Goal: Information Seeking & Learning: Learn about a topic

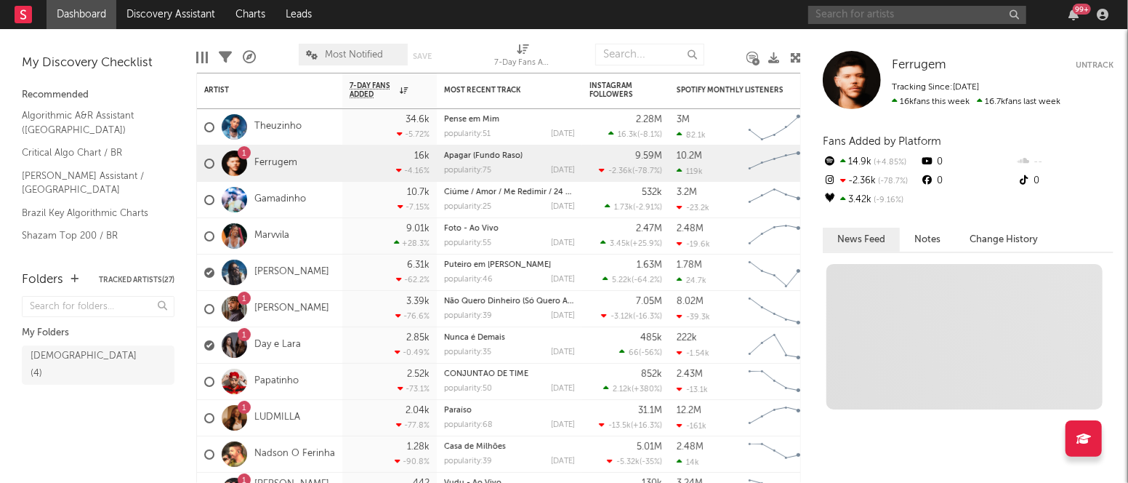
click at [875, 18] on input "text" at bounding box center [917, 15] width 218 height 18
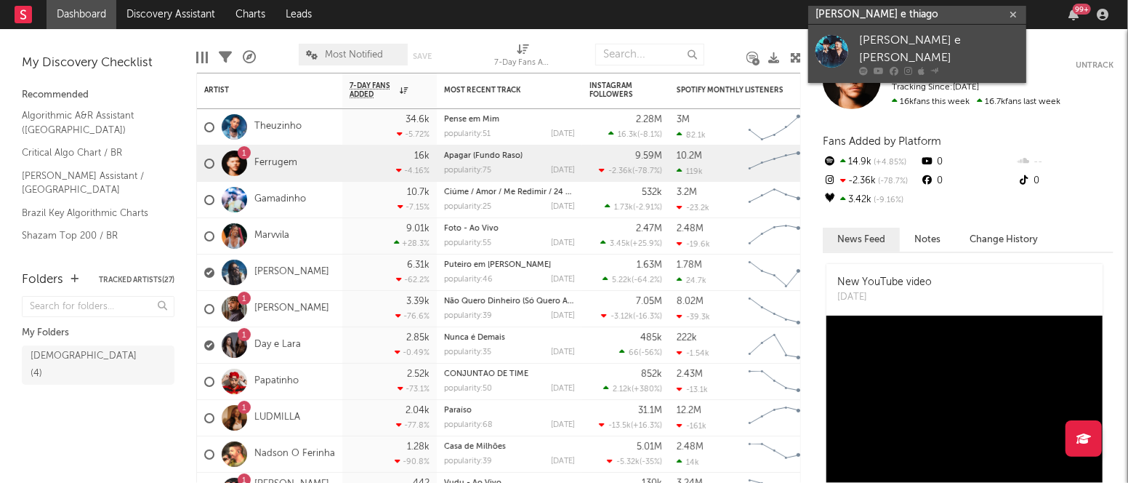
type input "[PERSON_NAME] e thiago"
click at [879, 36] on div "[PERSON_NAME] e [PERSON_NAME]" at bounding box center [939, 49] width 160 height 35
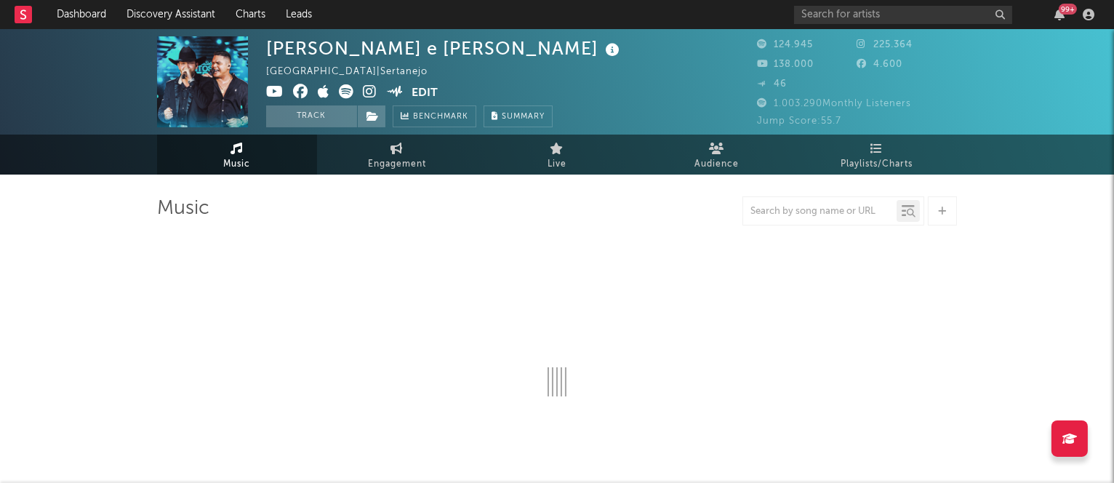
select select "6m"
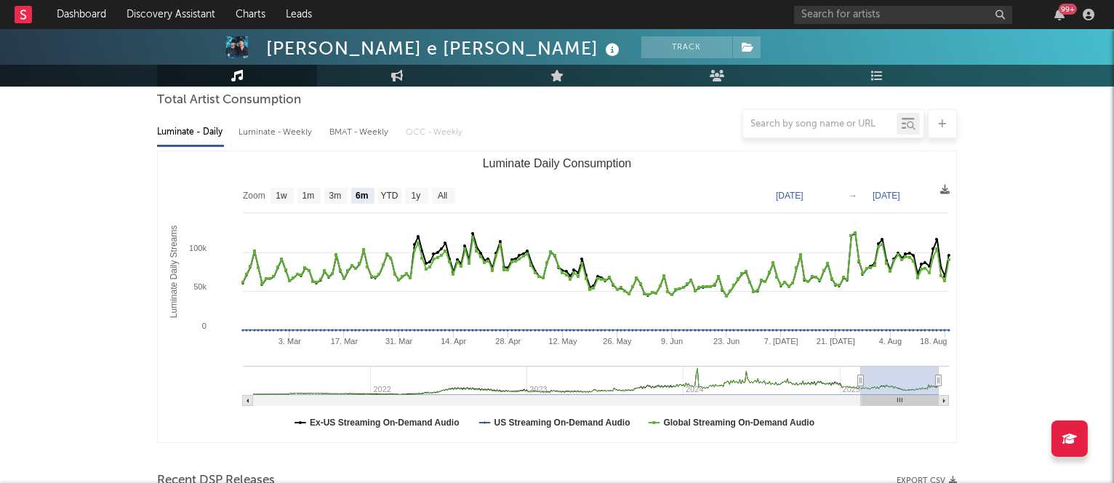
scroll to position [140, 0]
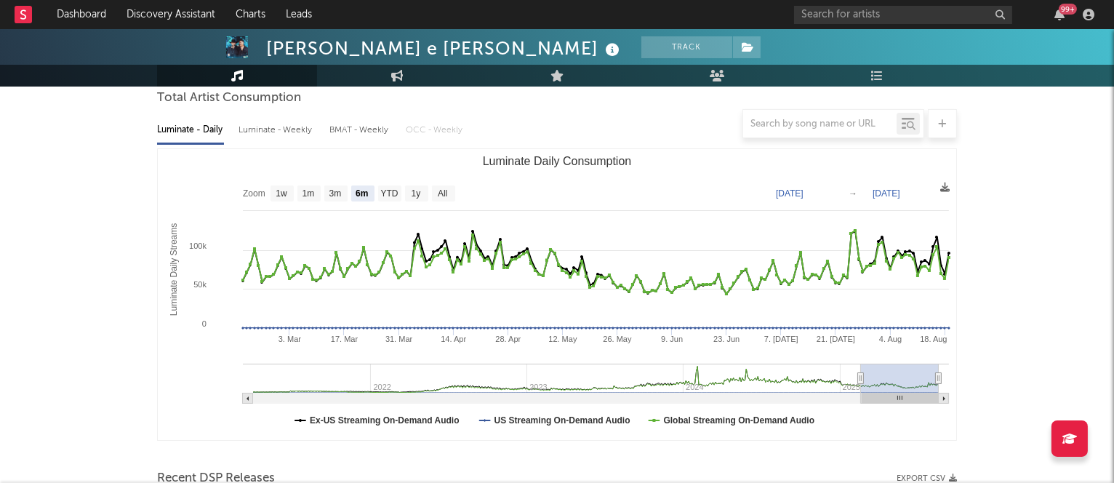
click at [265, 132] on div at bounding box center [557, 123] width 800 height 29
click at [273, 129] on div at bounding box center [557, 123] width 800 height 29
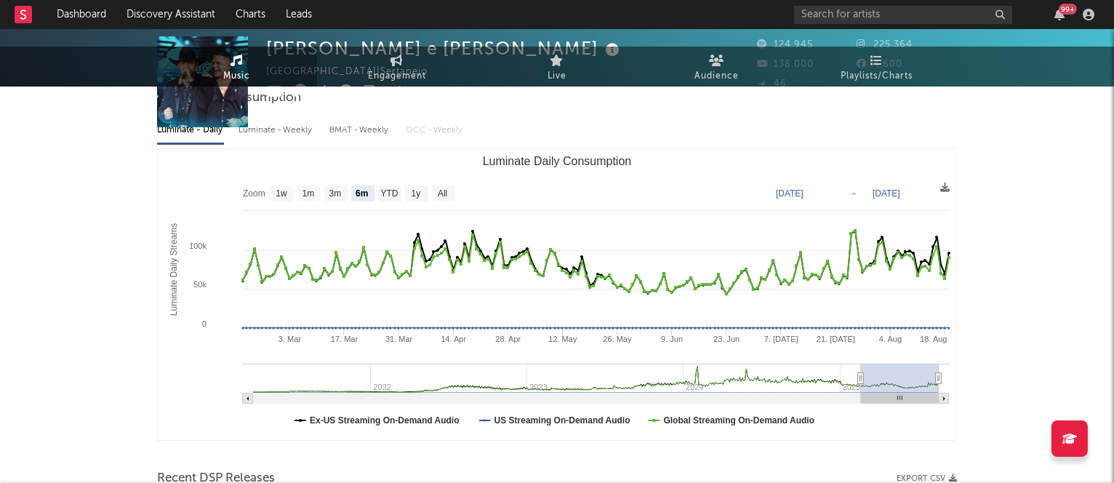
scroll to position [0, 0]
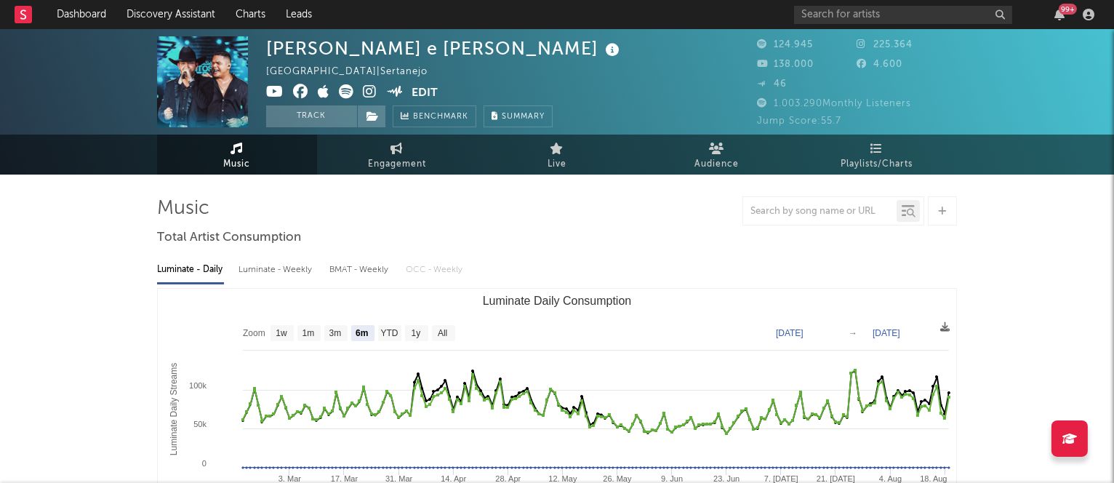
click at [269, 264] on div "Luminate - Weekly" at bounding box center [276, 269] width 76 height 25
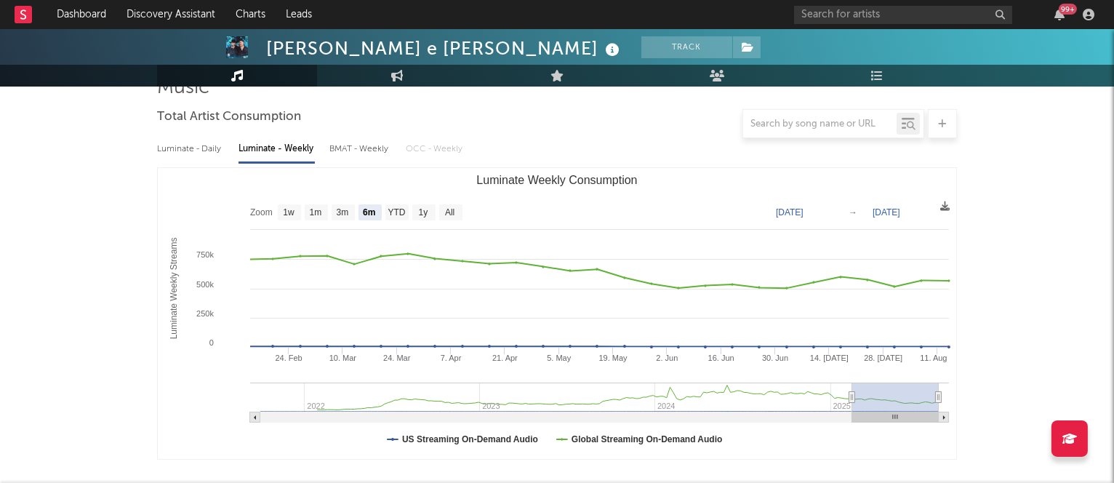
scroll to position [122, 0]
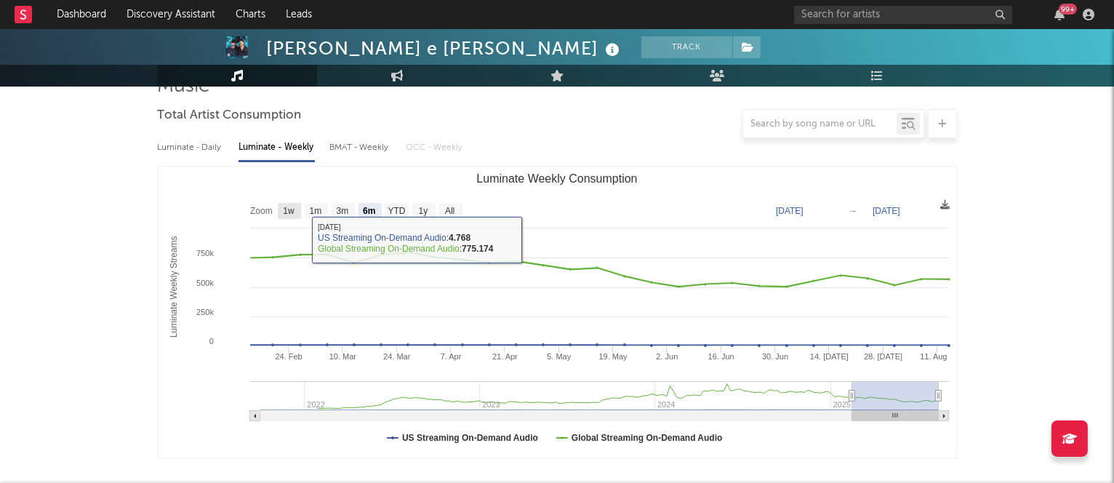
click at [289, 210] on text "1w" at bounding box center [289, 211] width 12 height 10
select select "1w"
type input "[DATE]"
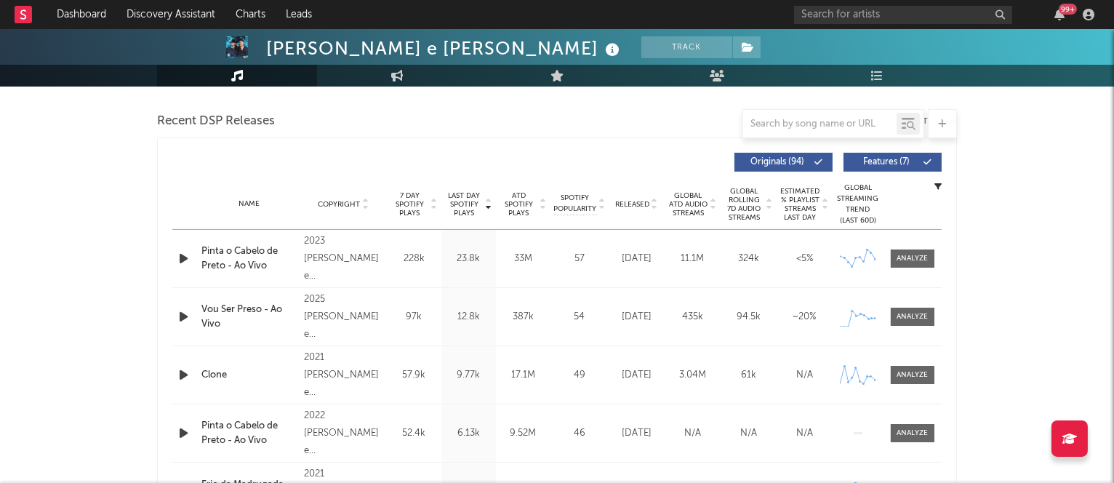
scroll to position [499, 0]
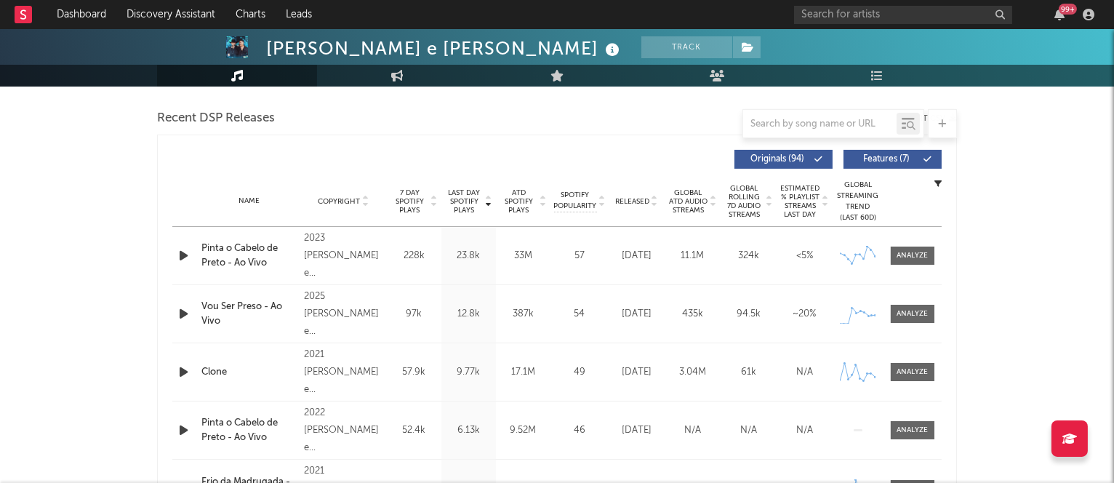
click at [892, 164] on button "Features ( 7 )" at bounding box center [892, 159] width 98 height 19
click at [774, 128] on input "text" at bounding box center [819, 124] width 153 height 12
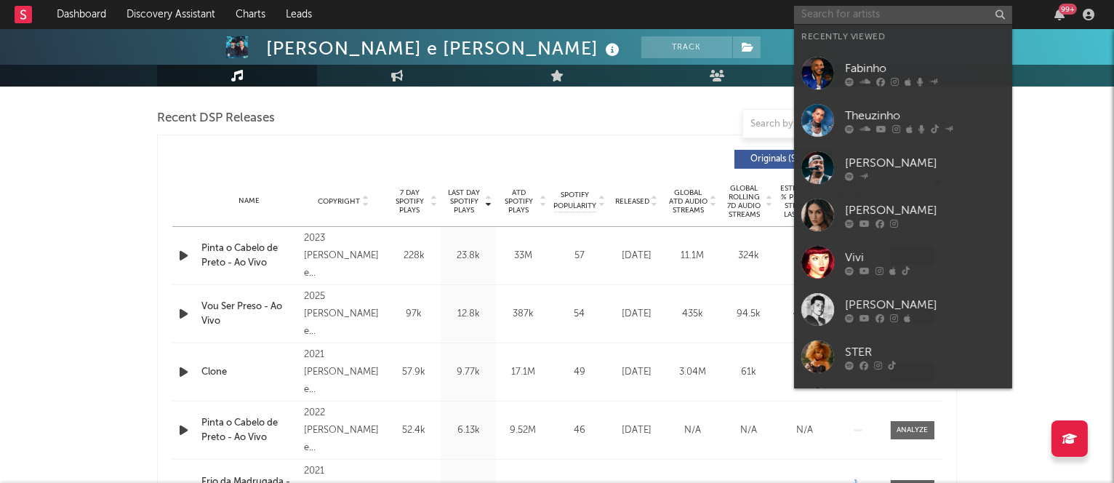
click at [826, 12] on input "text" at bounding box center [903, 15] width 218 height 18
type input "c"
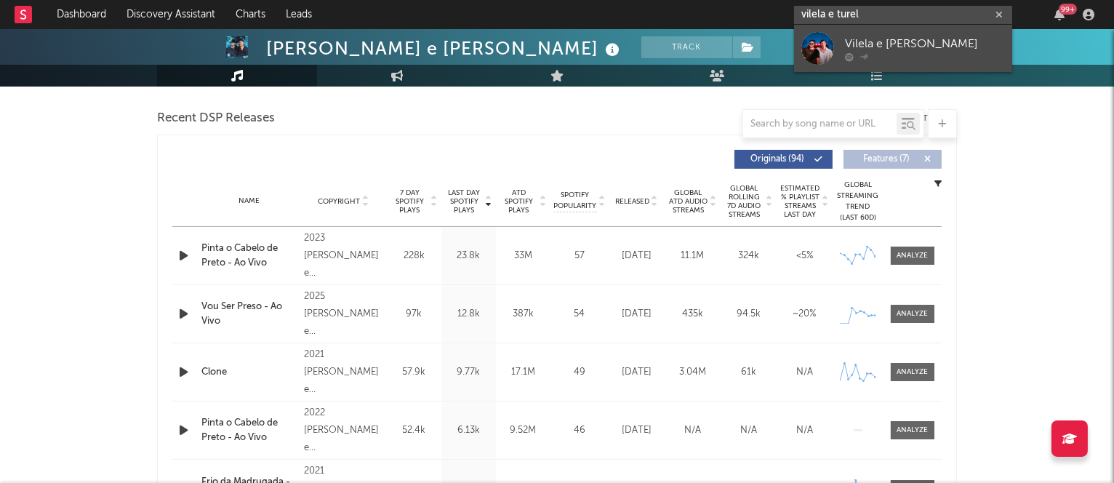
type input "vilela e turel"
click at [862, 41] on div "Vilela e [PERSON_NAME]" at bounding box center [925, 43] width 160 height 17
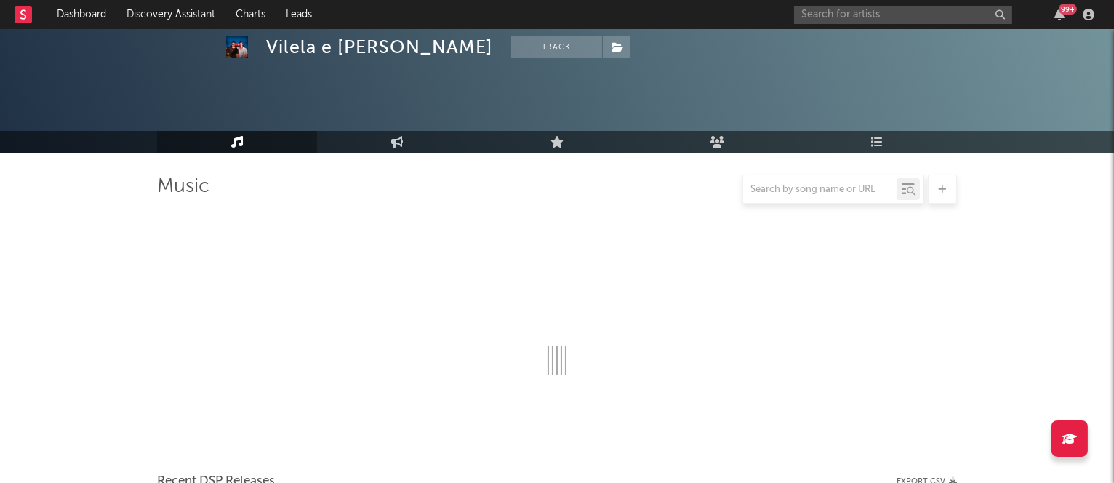
scroll to position [499, 0]
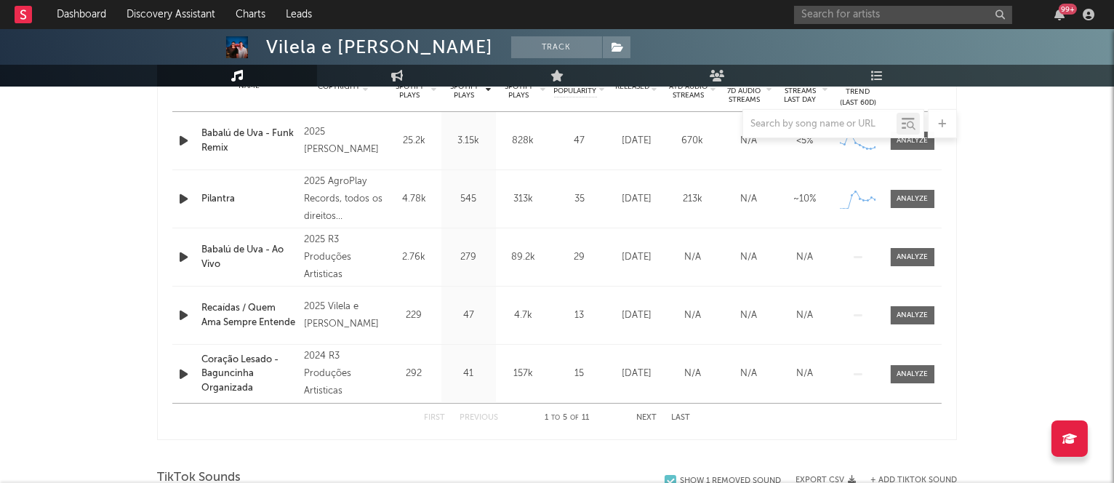
select select "1w"
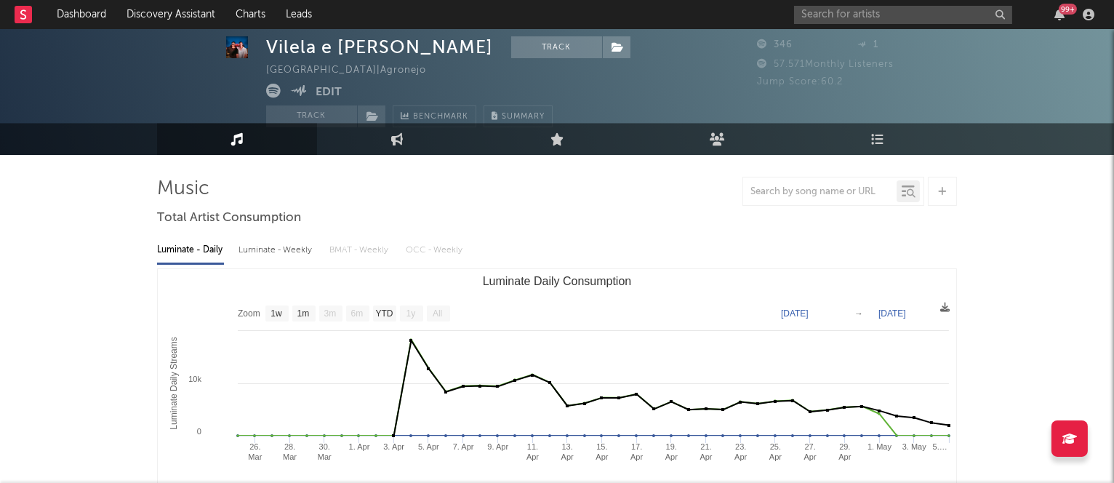
scroll to position [19, 0]
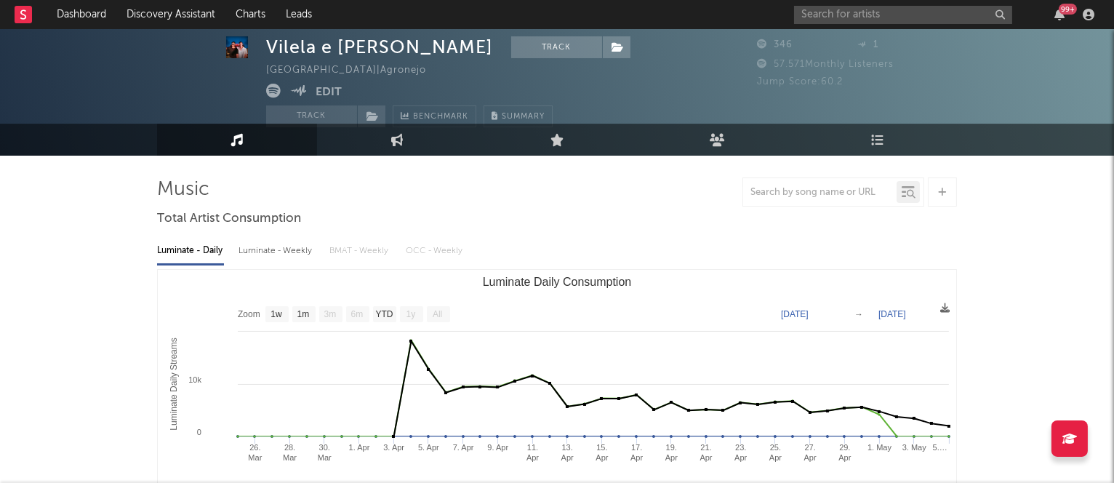
click at [259, 249] on div "Luminate - Weekly" at bounding box center [276, 250] width 76 height 25
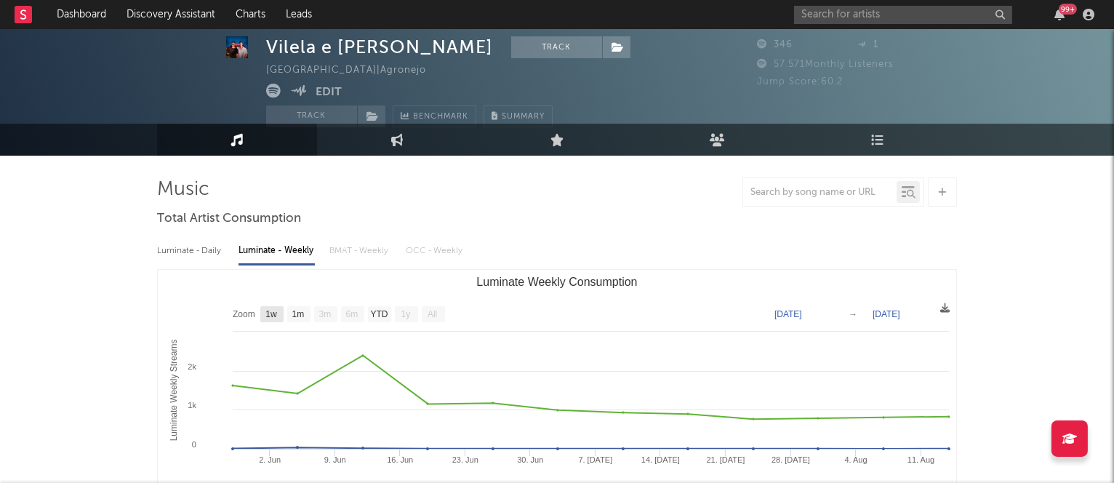
click at [270, 310] on text "1w" at bounding box center [271, 315] width 12 height 10
select select "1w"
type input "[DATE]"
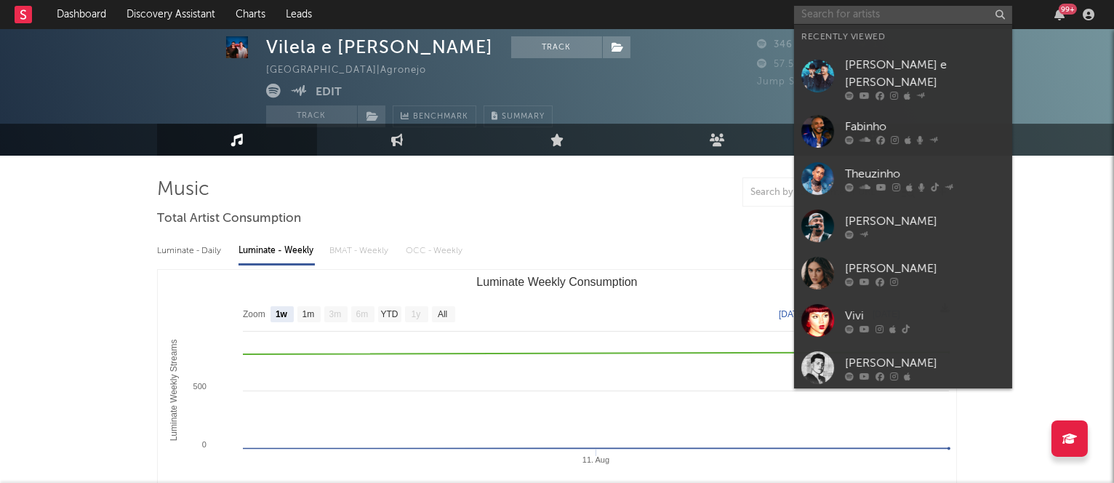
click at [816, 19] on input "text" at bounding box center [903, 15] width 218 height 18
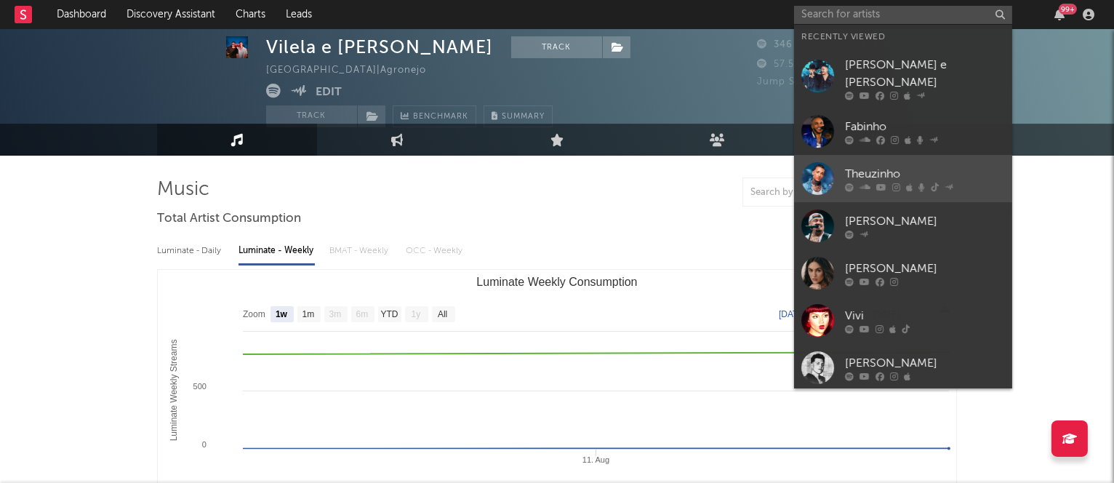
click at [863, 165] on div "Theuzinho" at bounding box center [925, 173] width 160 height 17
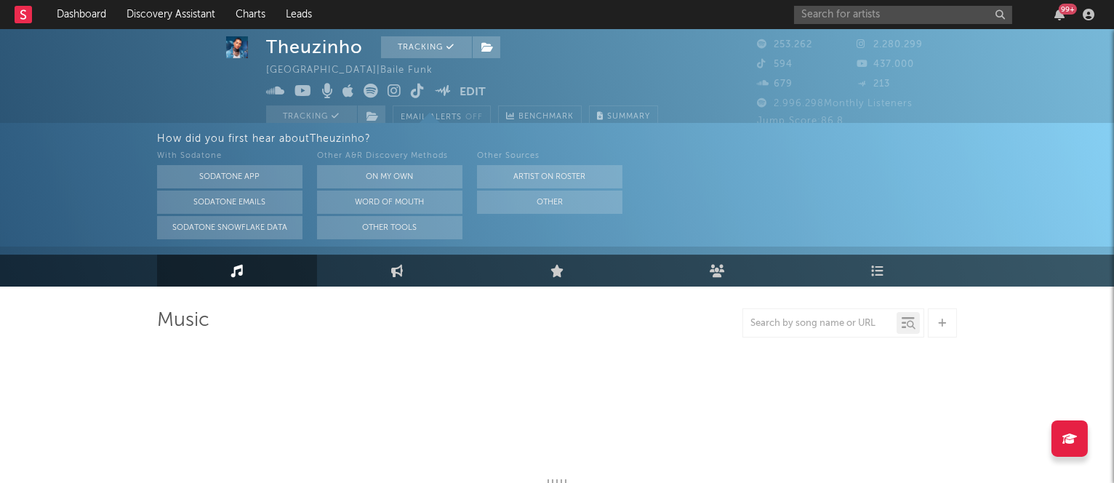
scroll to position [150, 0]
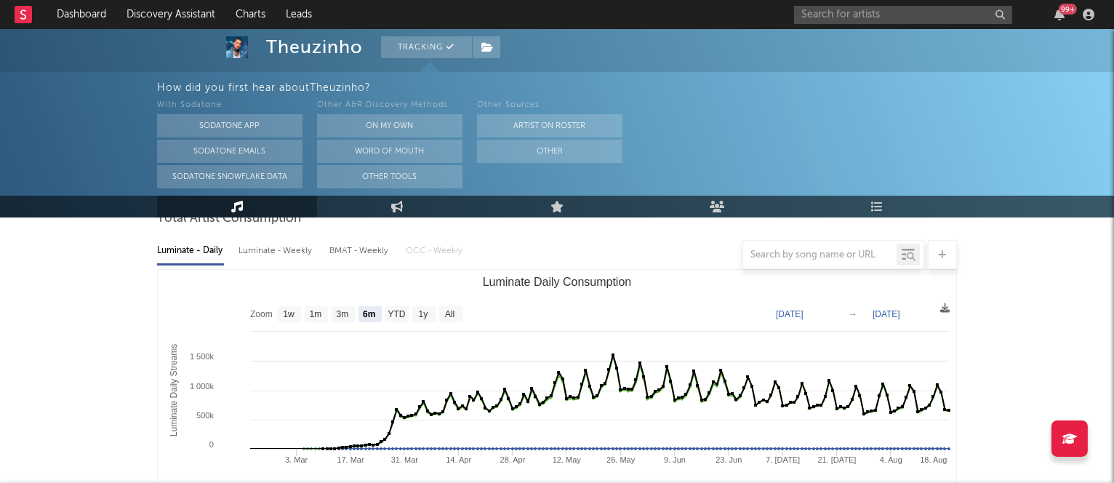
click at [267, 246] on div at bounding box center [557, 254] width 800 height 29
click at [278, 252] on div at bounding box center [557, 254] width 800 height 29
click at [289, 315] on text "1w" at bounding box center [289, 315] width 12 height 10
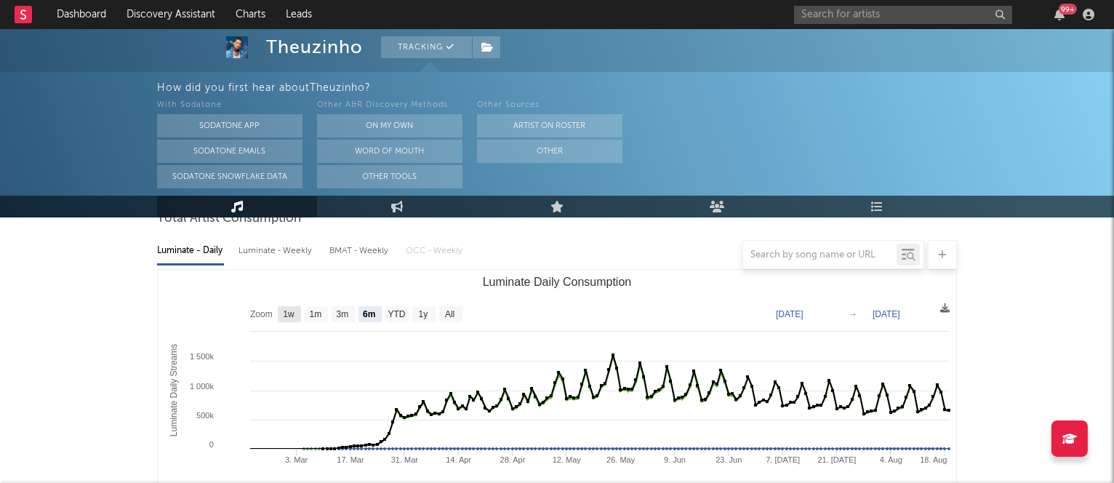
select select "1w"
type input "2025-08-13"
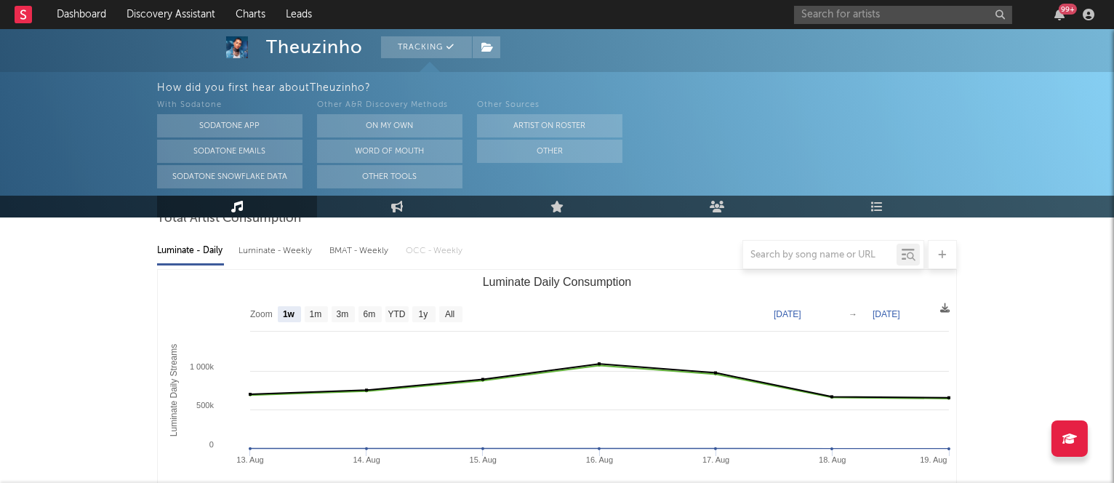
click at [278, 247] on div at bounding box center [557, 254] width 800 height 29
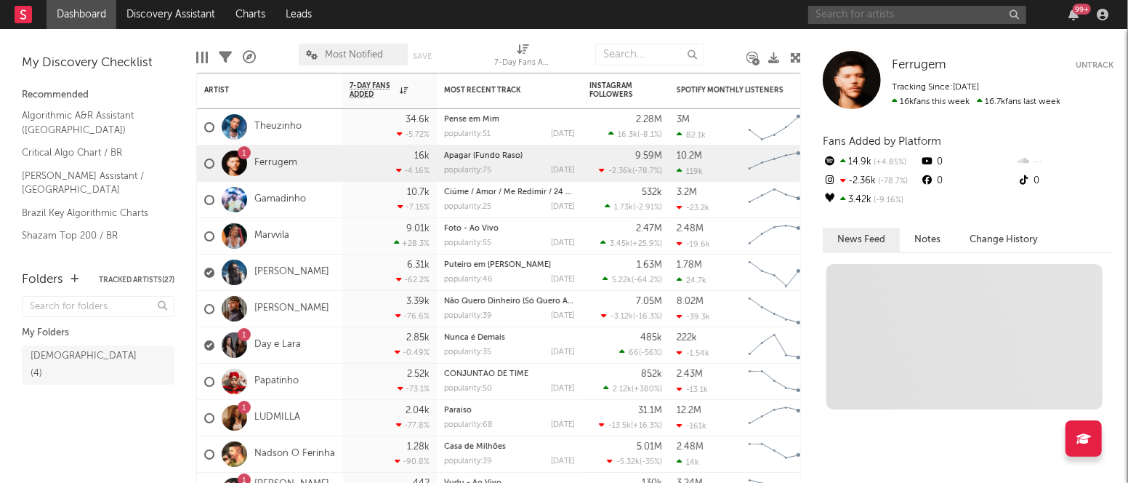
drag, startPoint x: 805, startPoint y: 37, endPoint x: 858, endPoint y: 10, distance: 59.5
click at [858, 10] on input "text" at bounding box center [917, 15] width 218 height 18
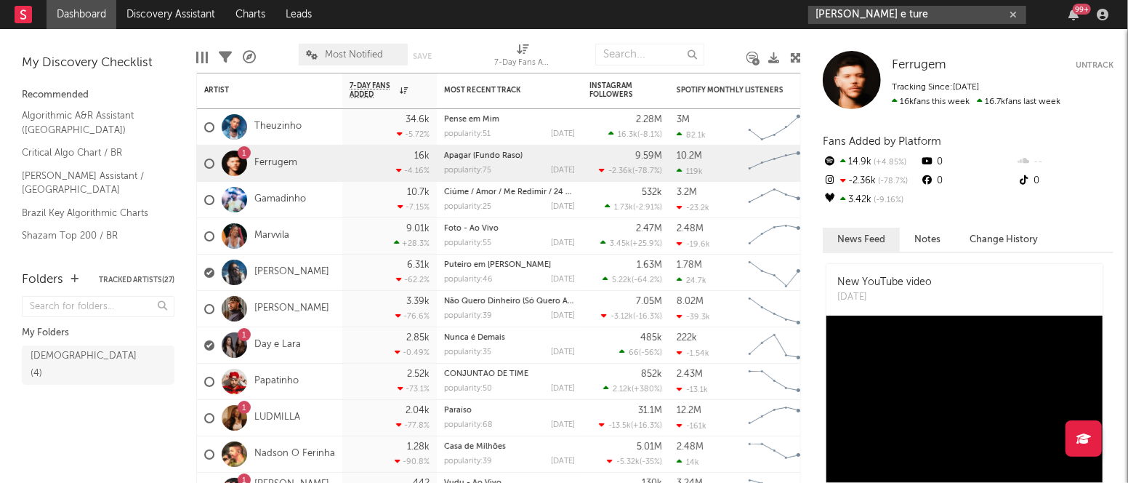
click at [852, 9] on input "[PERSON_NAME] e ture" at bounding box center [917, 15] width 218 height 18
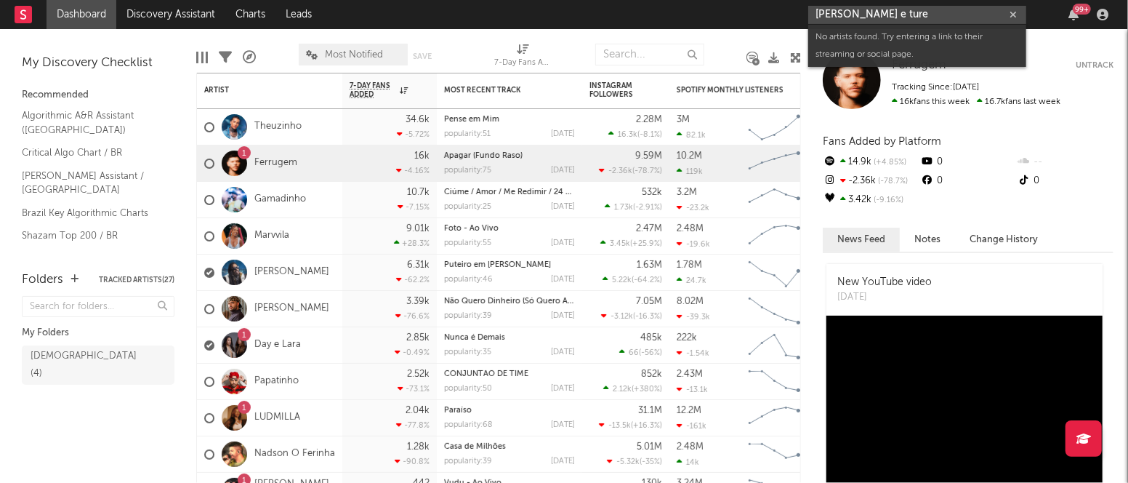
click at [852, 9] on input "[PERSON_NAME] e ture" at bounding box center [917, 15] width 218 height 18
click at [899, 11] on input "[PERSON_NAME] e ture" at bounding box center [917, 15] width 218 height 18
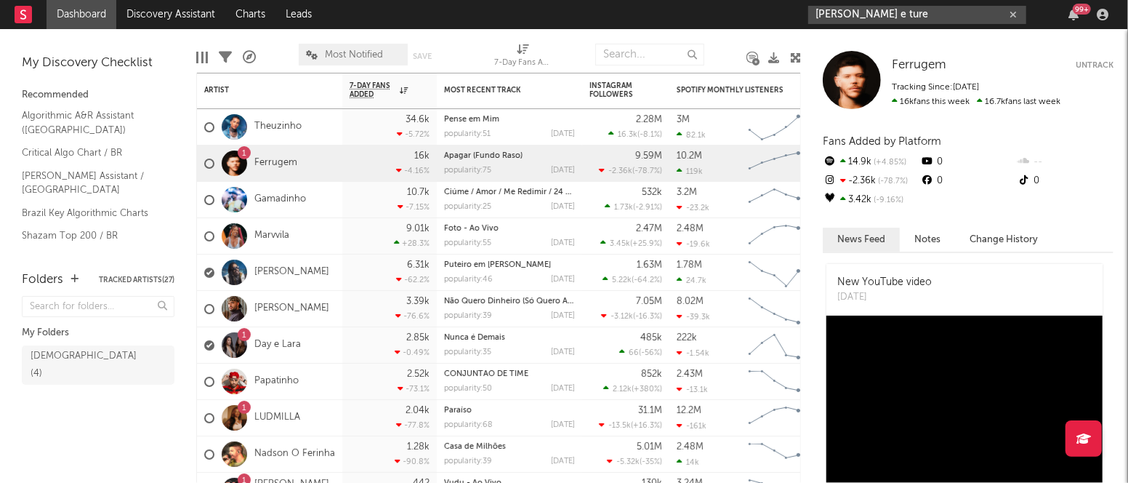
drag, startPoint x: 899, startPoint y: 10, endPoint x: 798, endPoint y: 7, distance: 101.1
click at [798, 7] on nav "Dashboard Discovery Assistant Charts Leads matheus e ture 99 +" at bounding box center [564, 14] width 1128 height 29
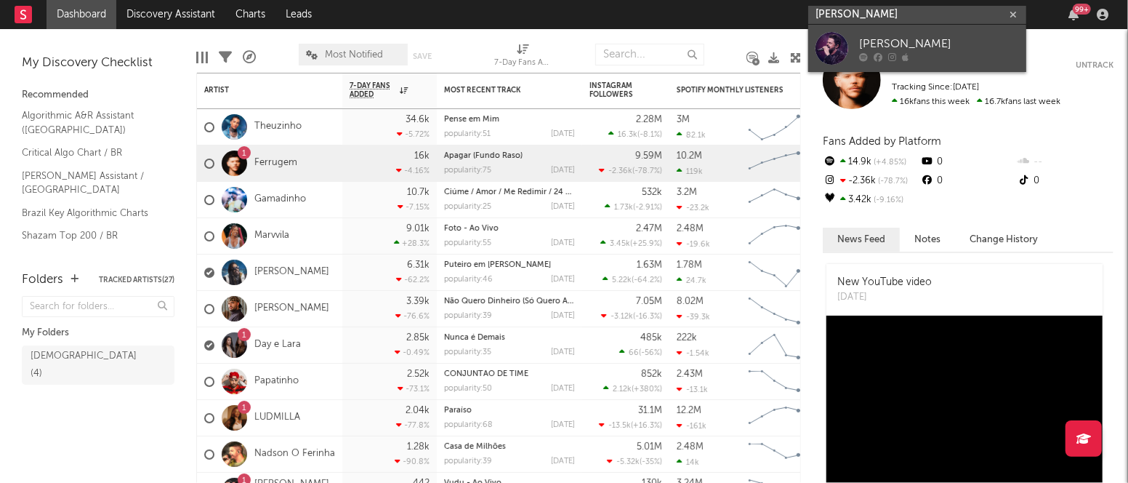
type input "[PERSON_NAME]"
click at [878, 40] on div "[PERSON_NAME]" at bounding box center [939, 43] width 160 height 17
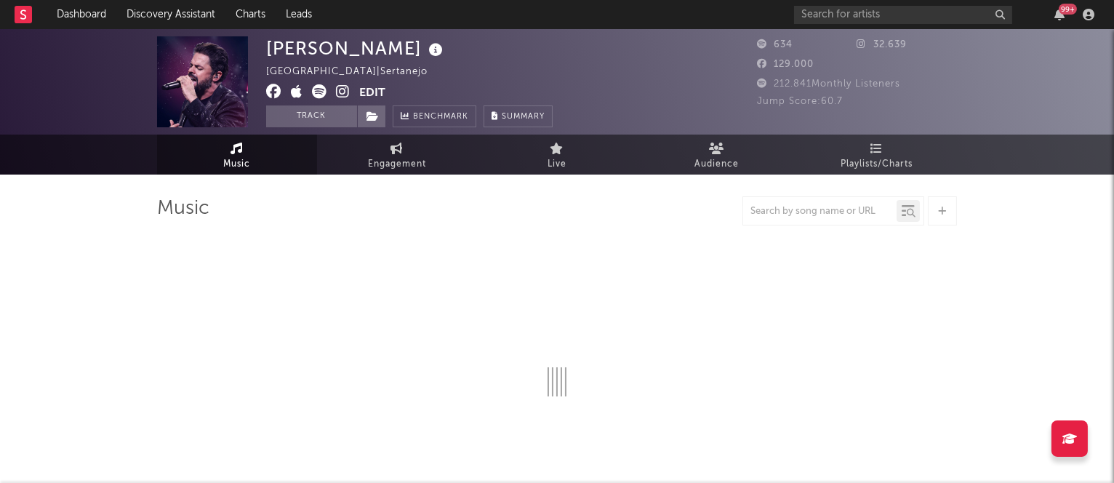
select select "1w"
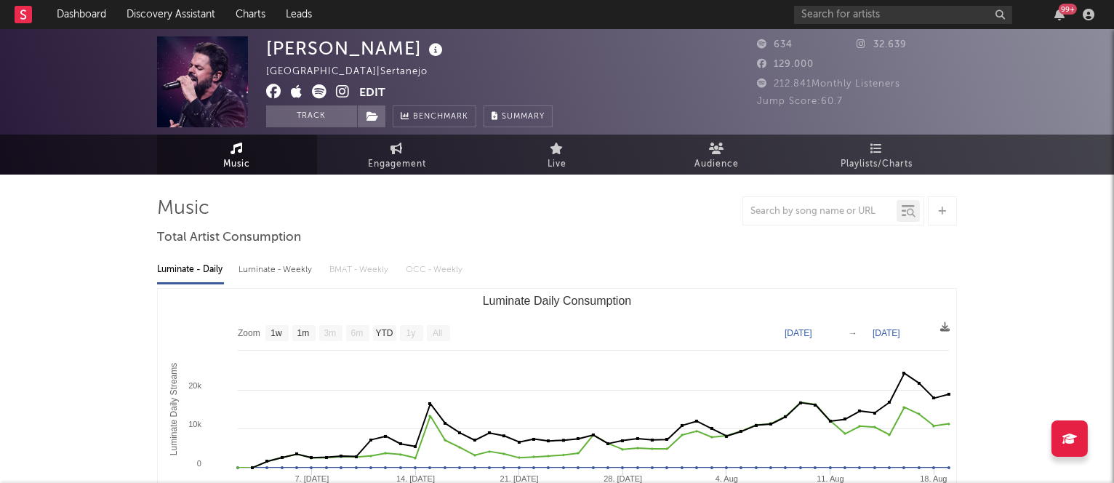
click at [260, 270] on div "Luminate - Weekly" at bounding box center [276, 269] width 76 height 25
select select "1w"
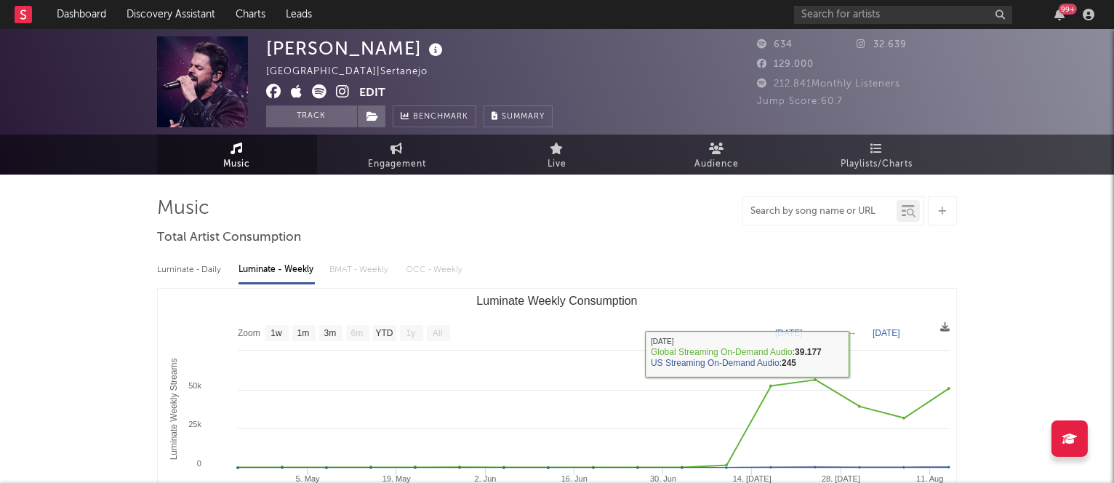
click at [807, 214] on input "text" at bounding box center [819, 212] width 153 height 12
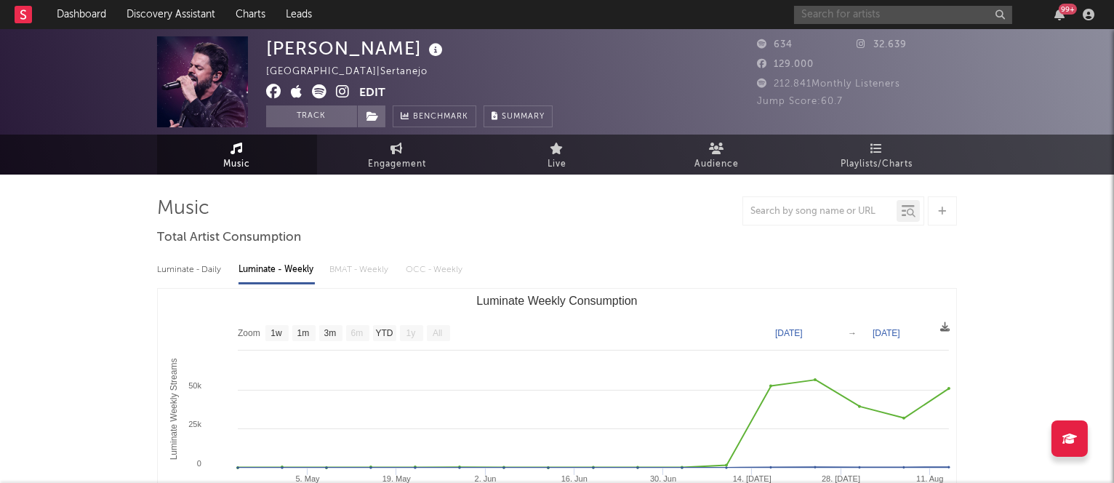
click at [829, 19] on input "text" at bounding box center [903, 15] width 218 height 18
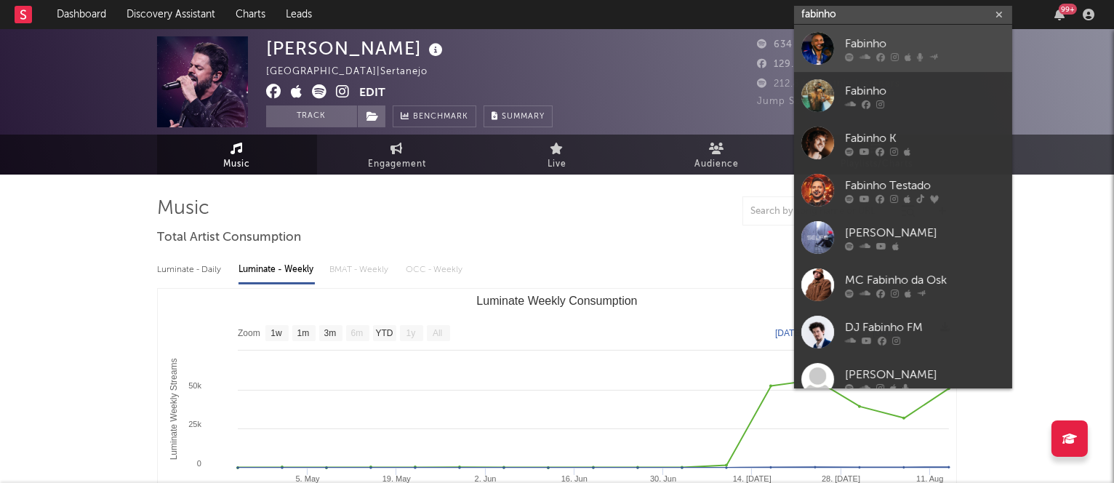
type input "fabinho"
click at [853, 43] on div "Fabinho" at bounding box center [925, 43] width 160 height 17
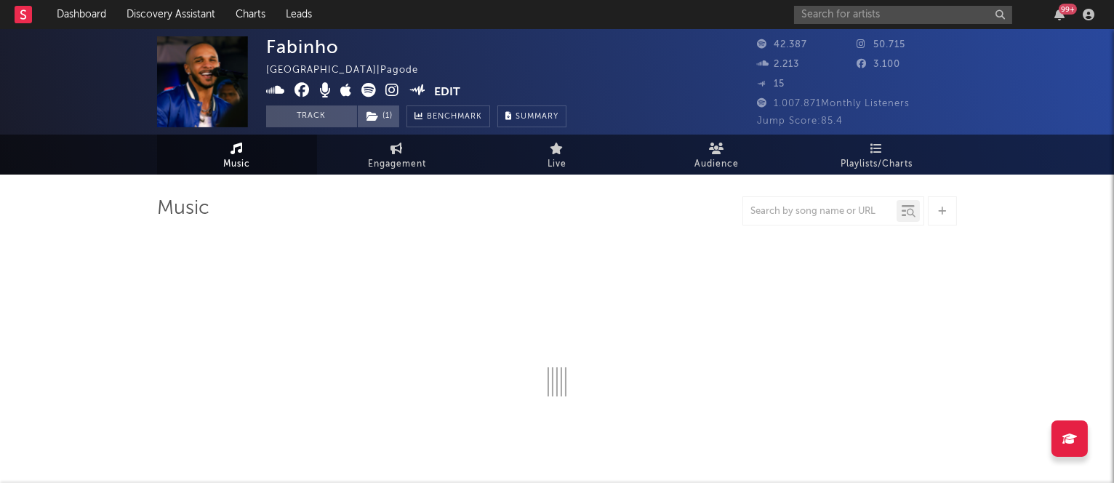
select select "6m"
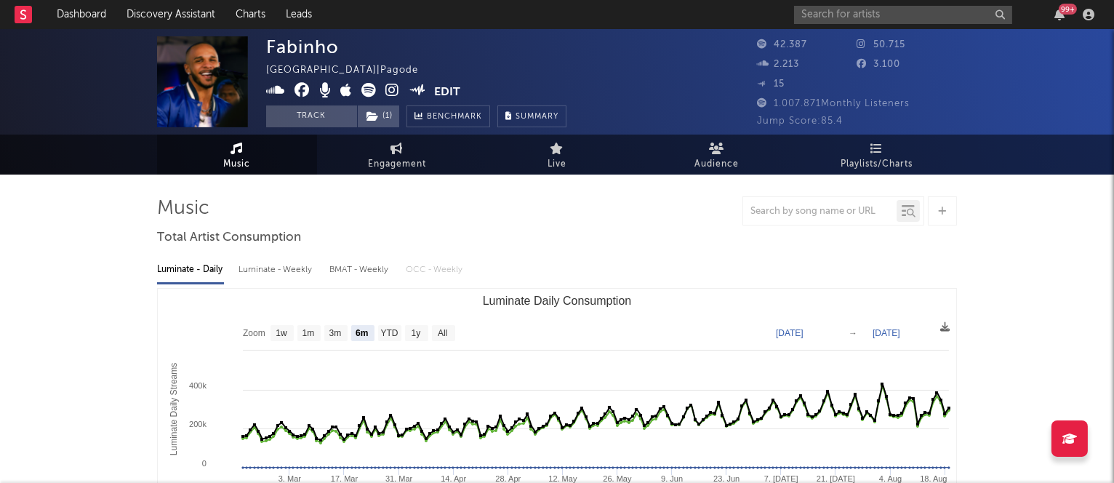
click at [263, 271] on div "Luminate - Weekly" at bounding box center [276, 269] width 76 height 25
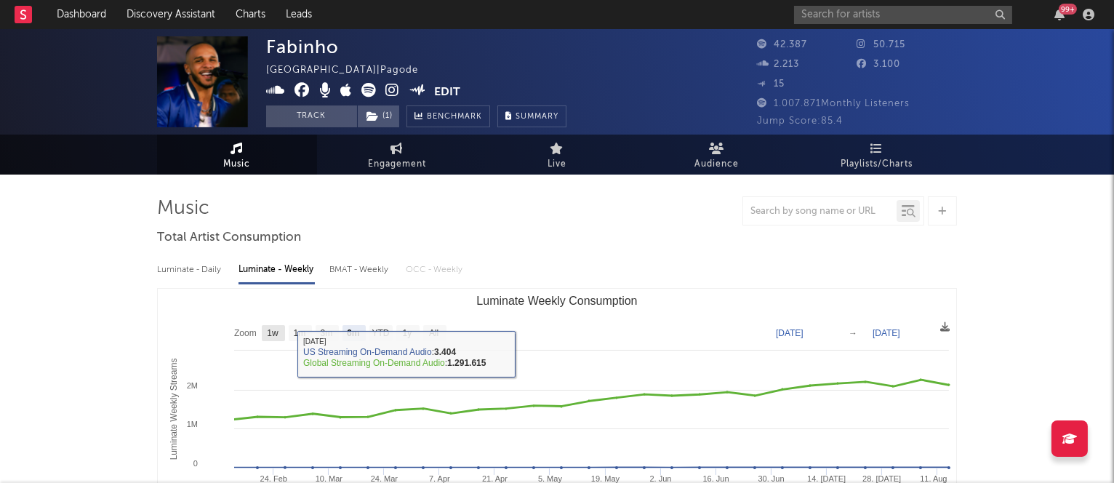
click at [273, 337] on text "1w" at bounding box center [273, 334] width 12 height 10
select select "1w"
type input "[DATE]"
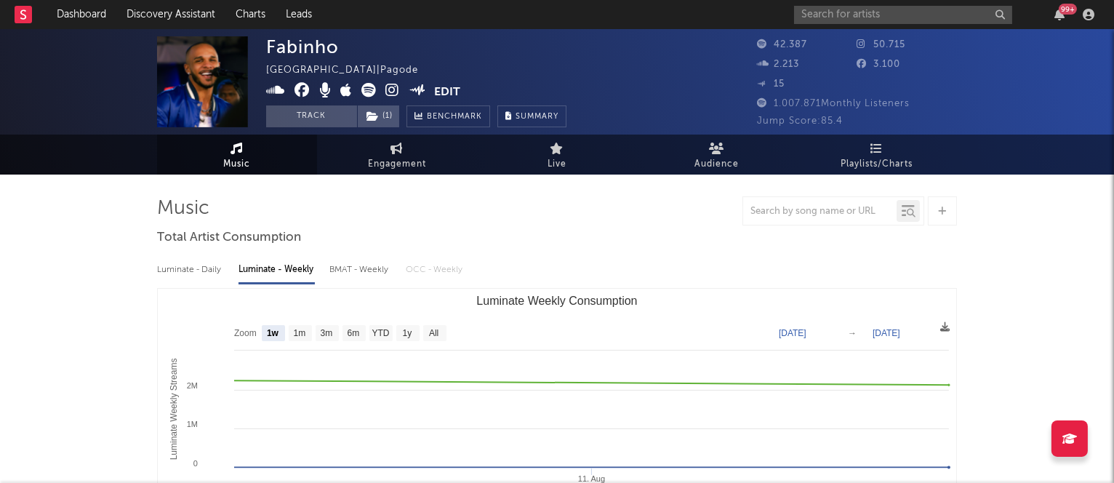
click at [181, 269] on div "Luminate - Daily" at bounding box center [190, 269] width 67 height 25
select select "6m"
